Goal: Task Accomplishment & Management: Manage account settings

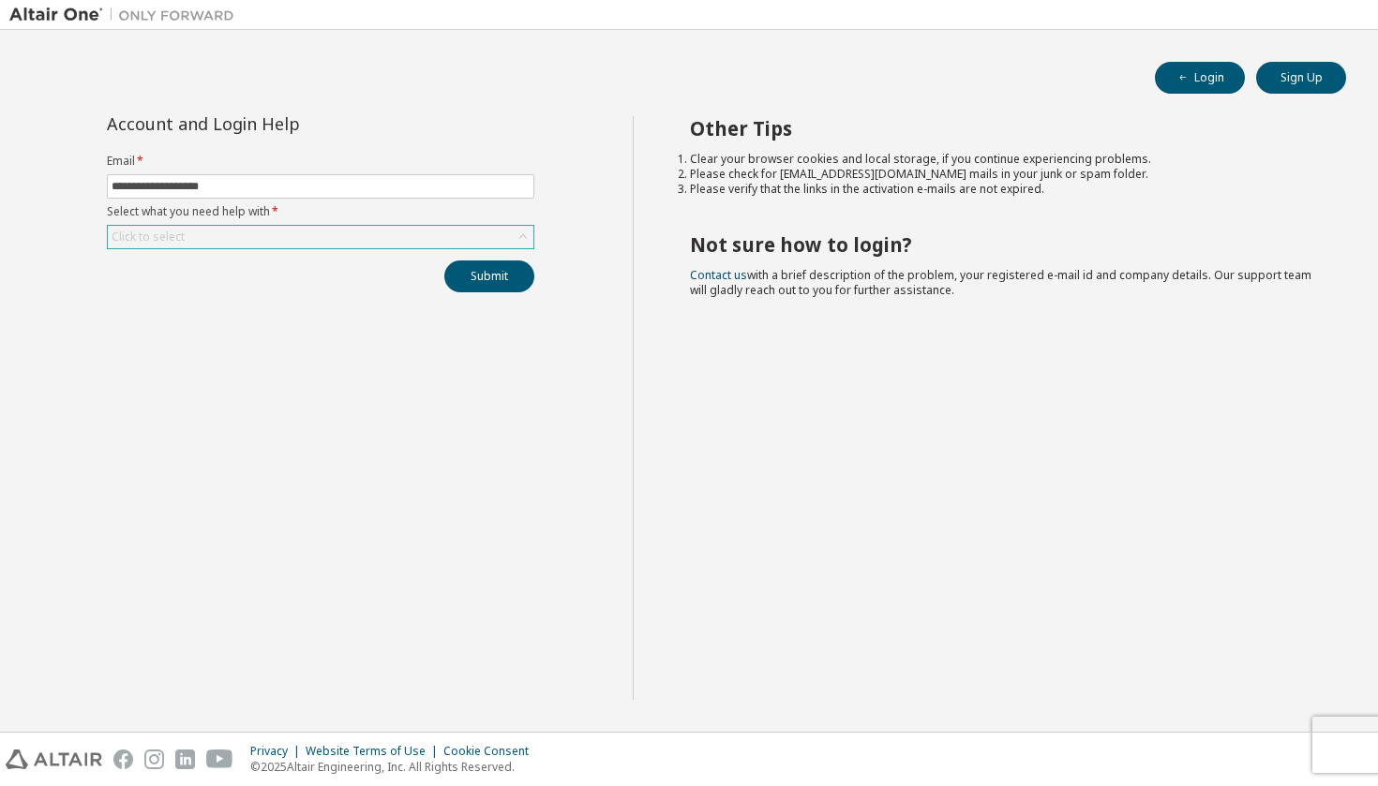
type input "**********"
click at [515, 234] on icon at bounding box center [523, 237] width 19 height 19
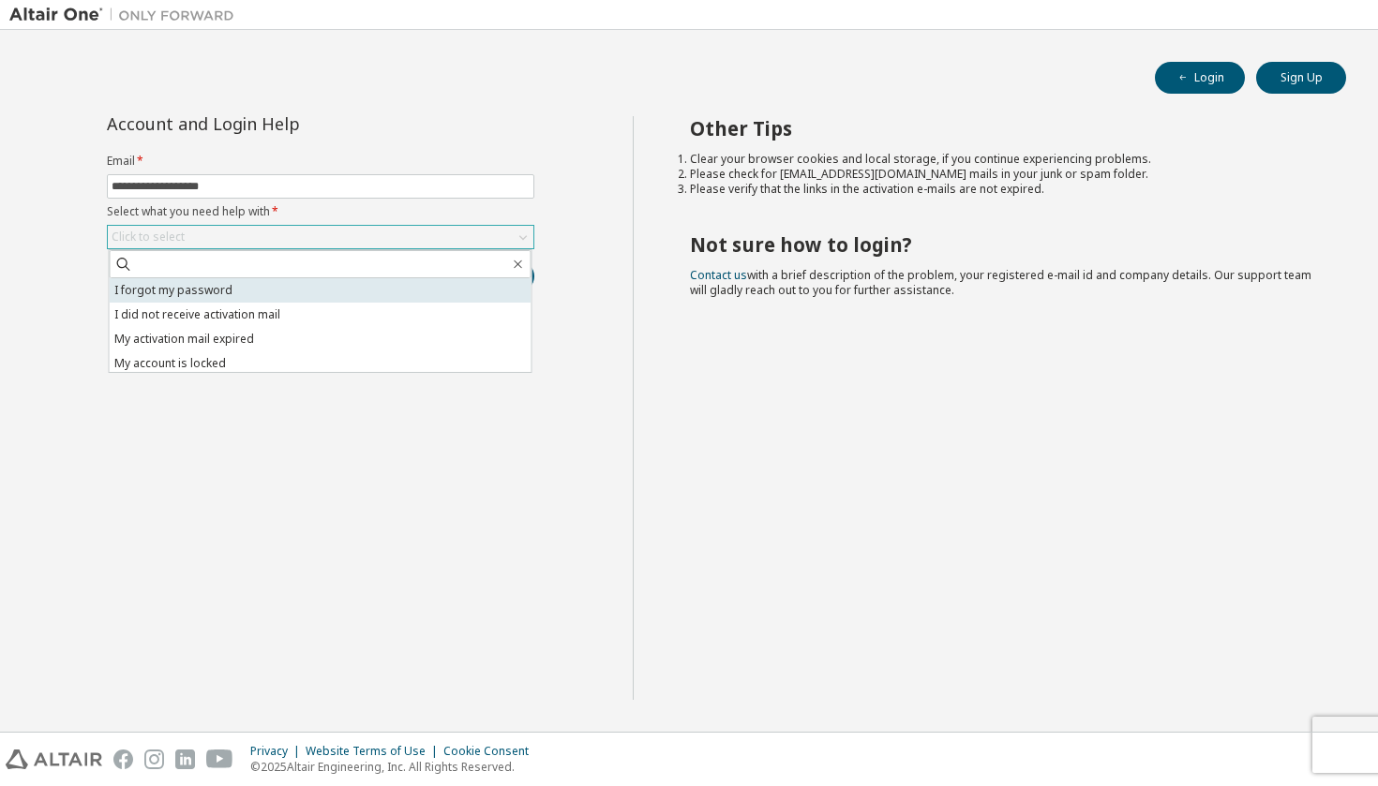
click at [357, 292] on li "I forgot my password" at bounding box center [321, 290] width 422 height 24
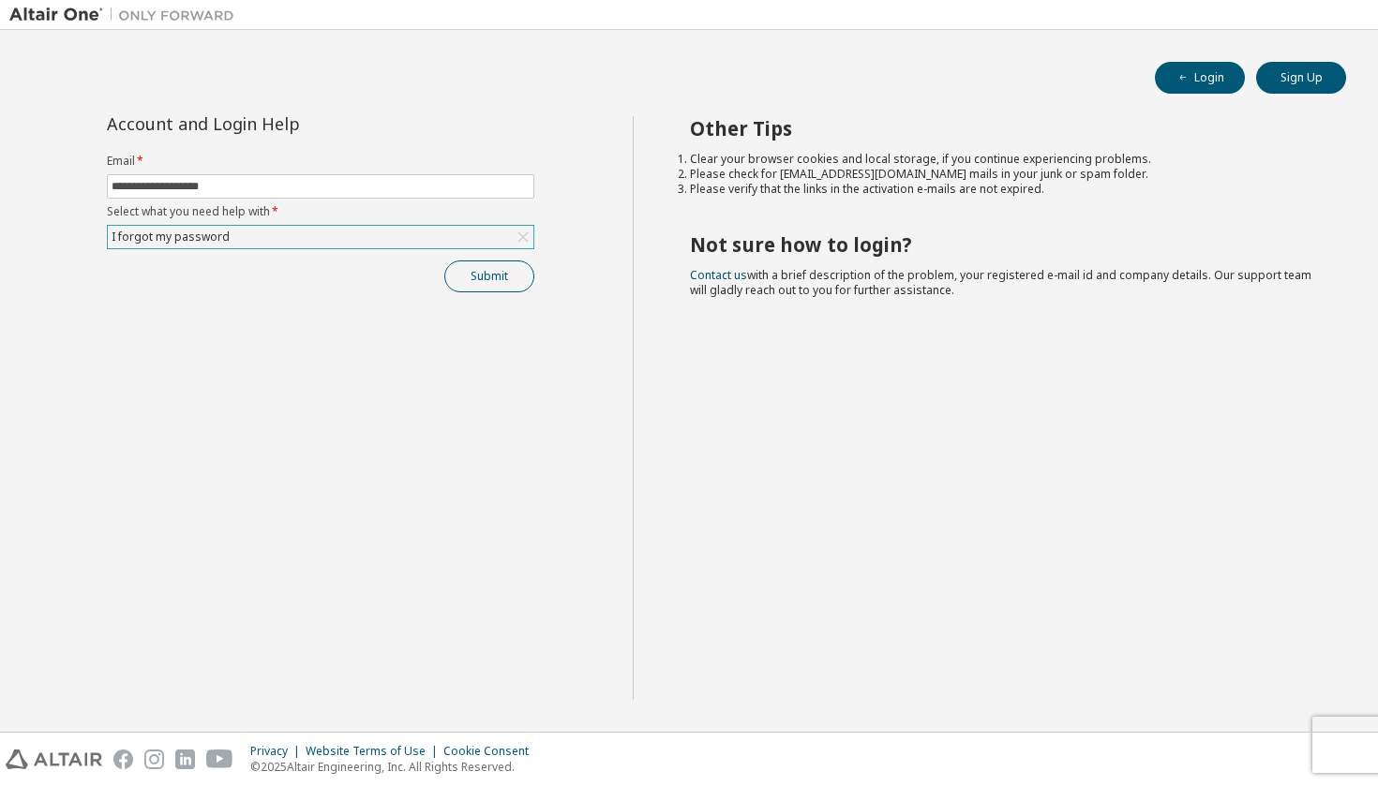
click at [472, 277] on button "Submit" at bounding box center [489, 277] width 90 height 32
click at [471, 280] on button "Submit" at bounding box center [489, 277] width 90 height 32
click at [510, 284] on button "Submit" at bounding box center [489, 277] width 90 height 32
click at [1206, 79] on button "Login" at bounding box center [1200, 78] width 90 height 32
